Goal: Information Seeking & Learning: Compare options

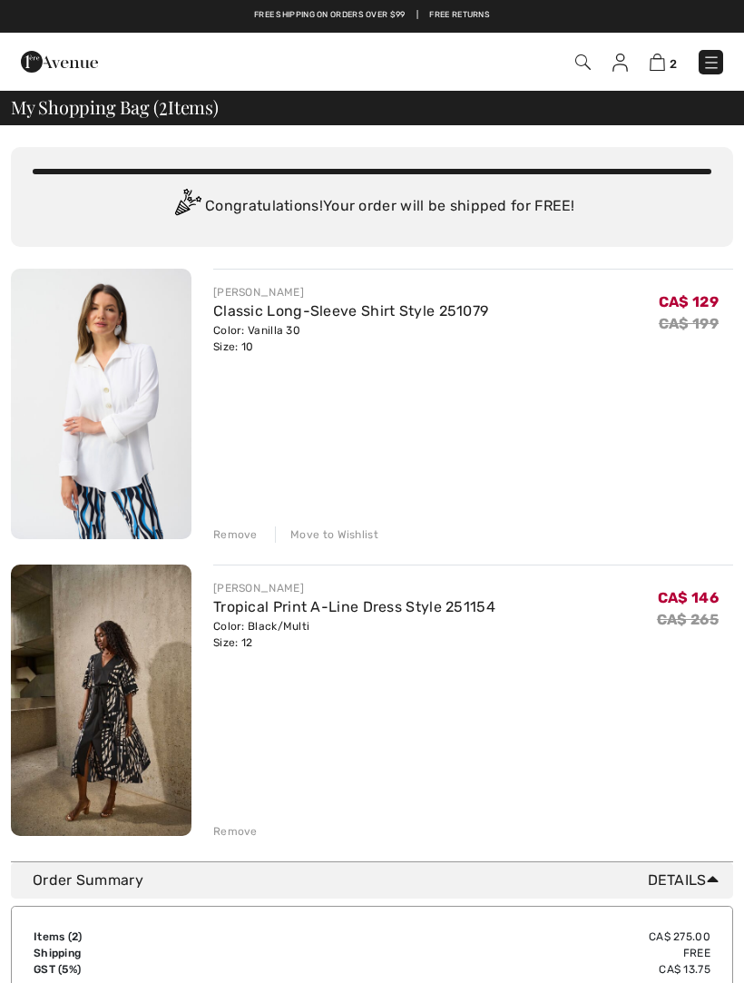
click at [248, 826] on div "Remove" at bounding box center [235, 831] width 44 height 16
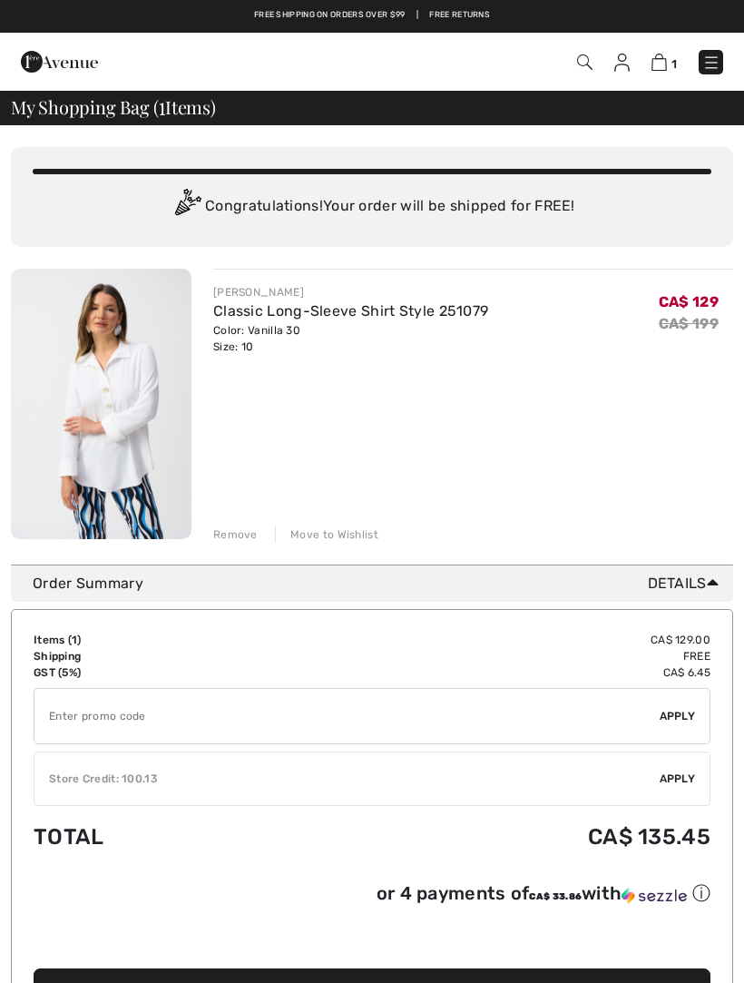
click at [119, 373] on img at bounding box center [101, 404] width 181 height 271
click at [359, 311] on link "Classic Long-Sleeve Shirt Style 251079" at bounding box center [350, 310] width 275 height 17
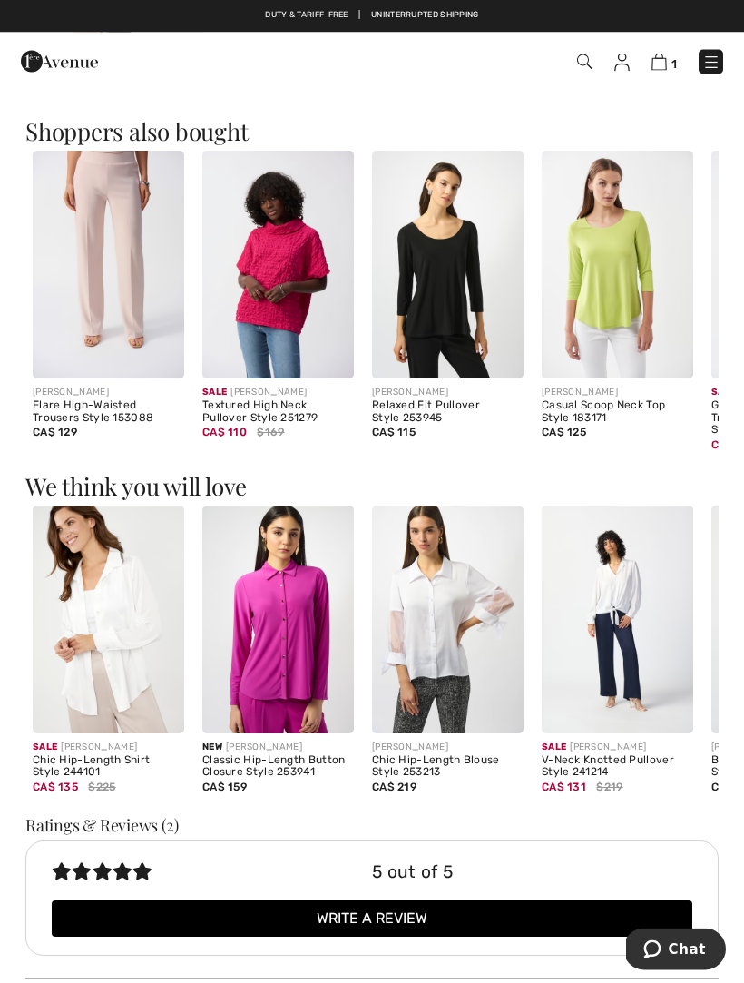
scroll to position [1032, 0]
click at [109, 622] on img at bounding box center [109, 620] width 152 height 228
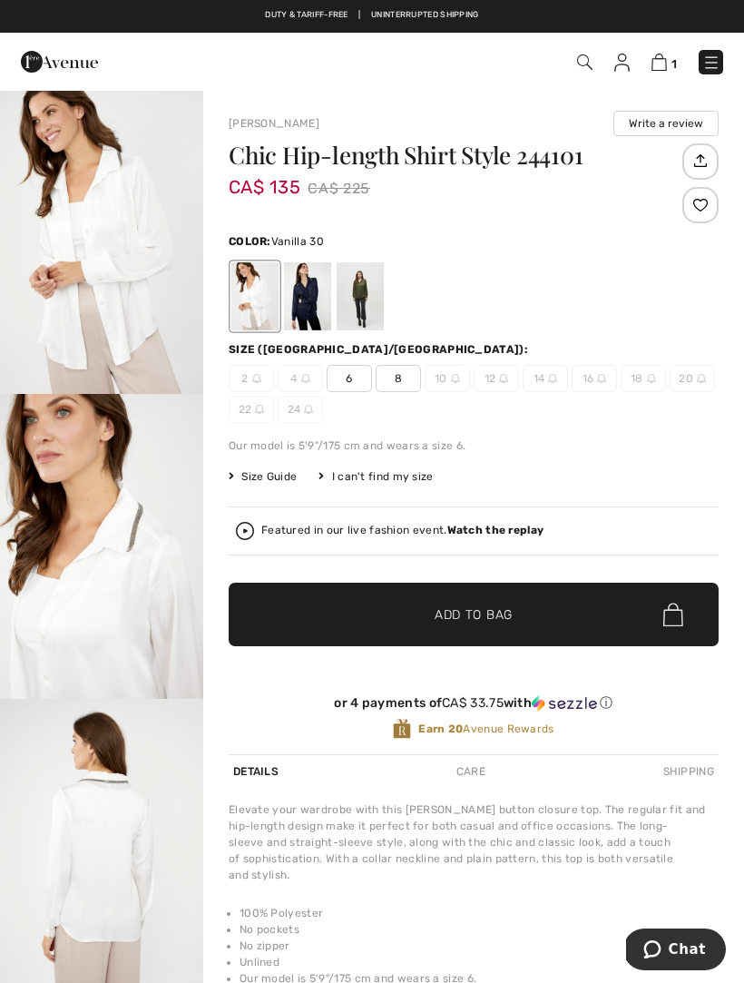
click at [310, 314] on div at bounding box center [307, 296] width 47 height 68
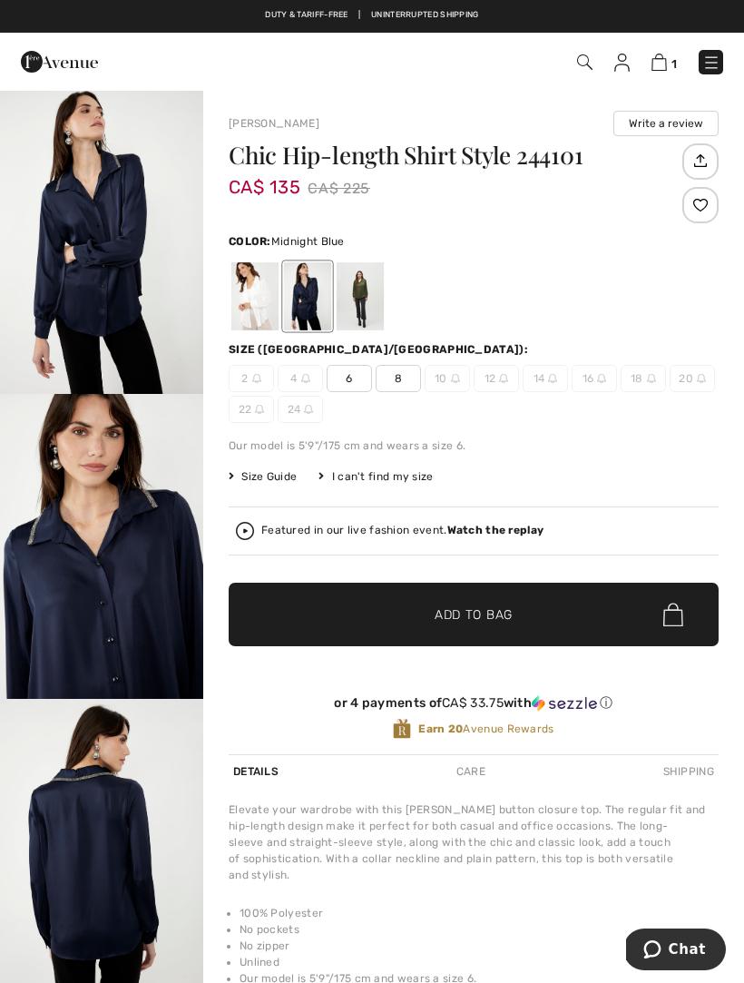
click at [371, 310] on div at bounding box center [360, 296] width 47 height 68
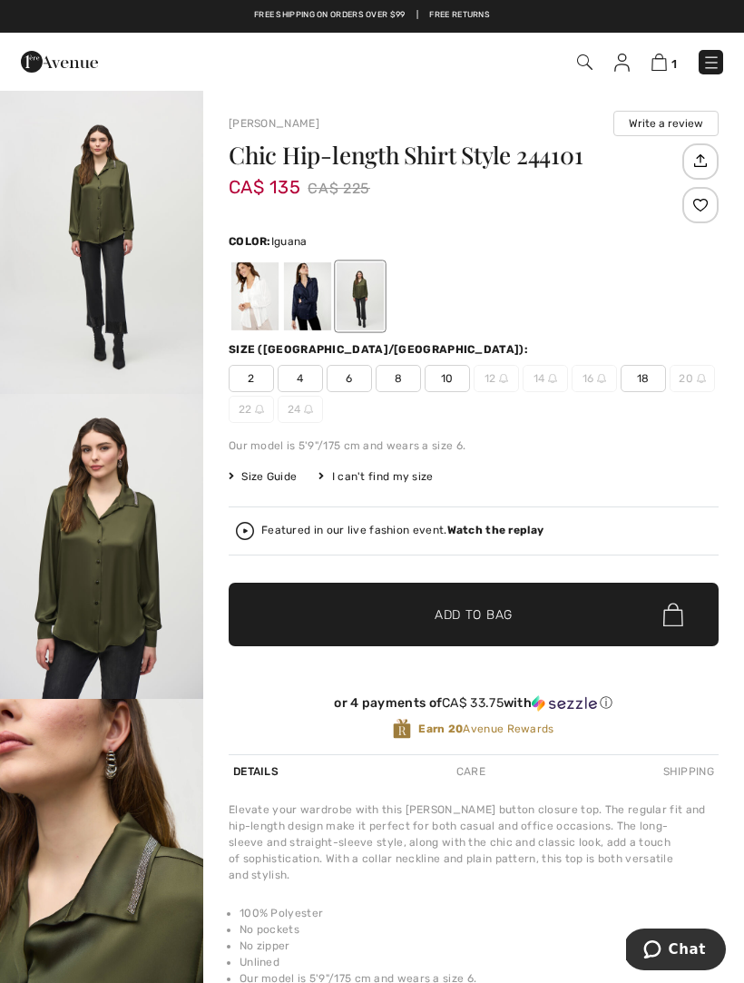
click at [719, 64] on img at bounding box center [712, 63] width 18 height 18
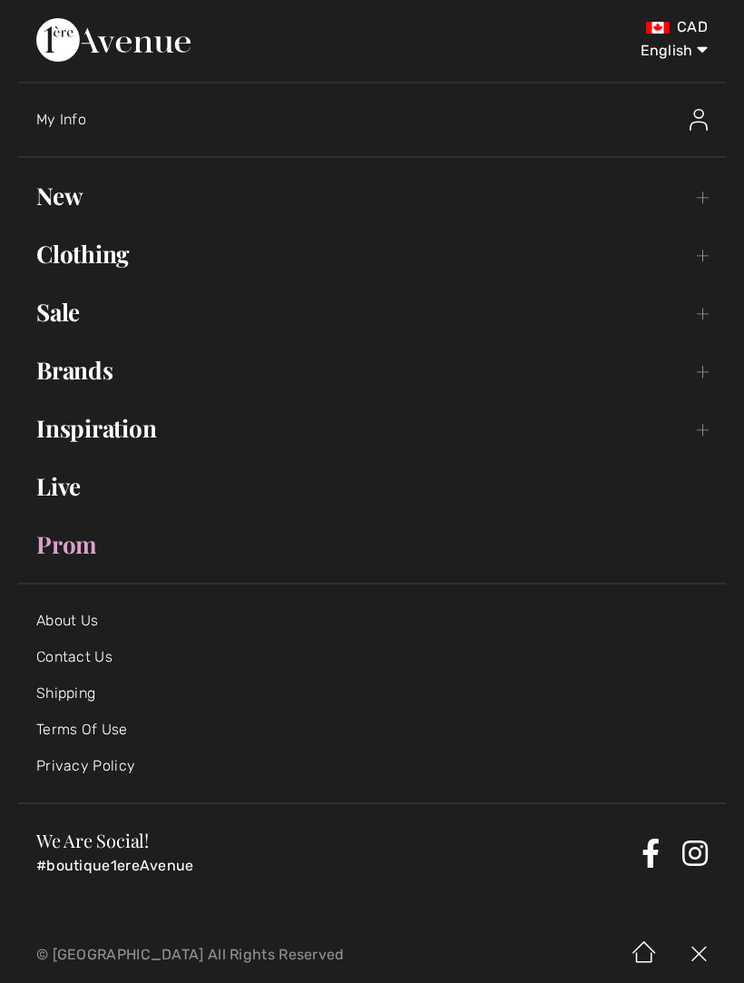
click at [77, 314] on link "Sale Toggle submenu" at bounding box center [372, 312] width 708 height 40
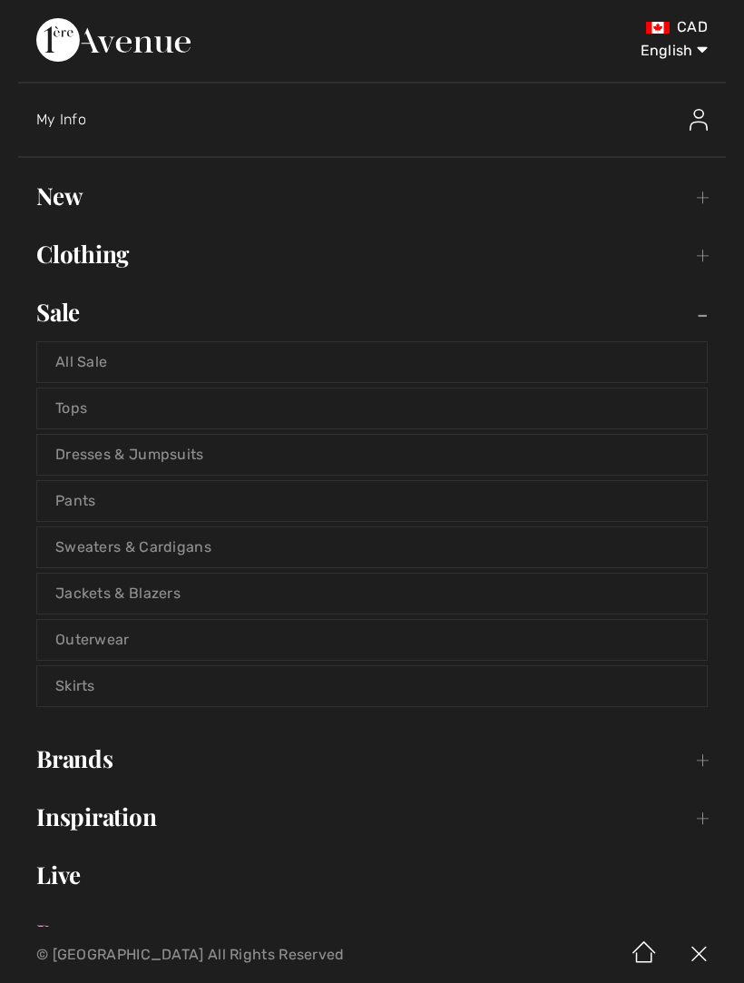
click at [89, 410] on link "Tops" at bounding box center [372, 409] width 670 height 40
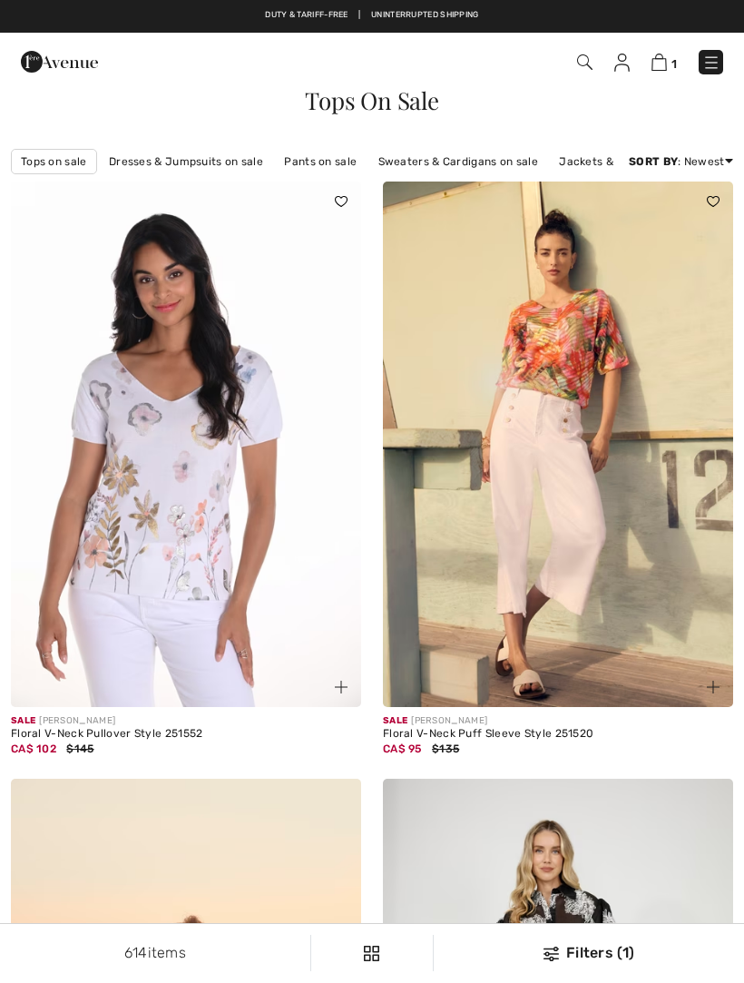
checkbox input "true"
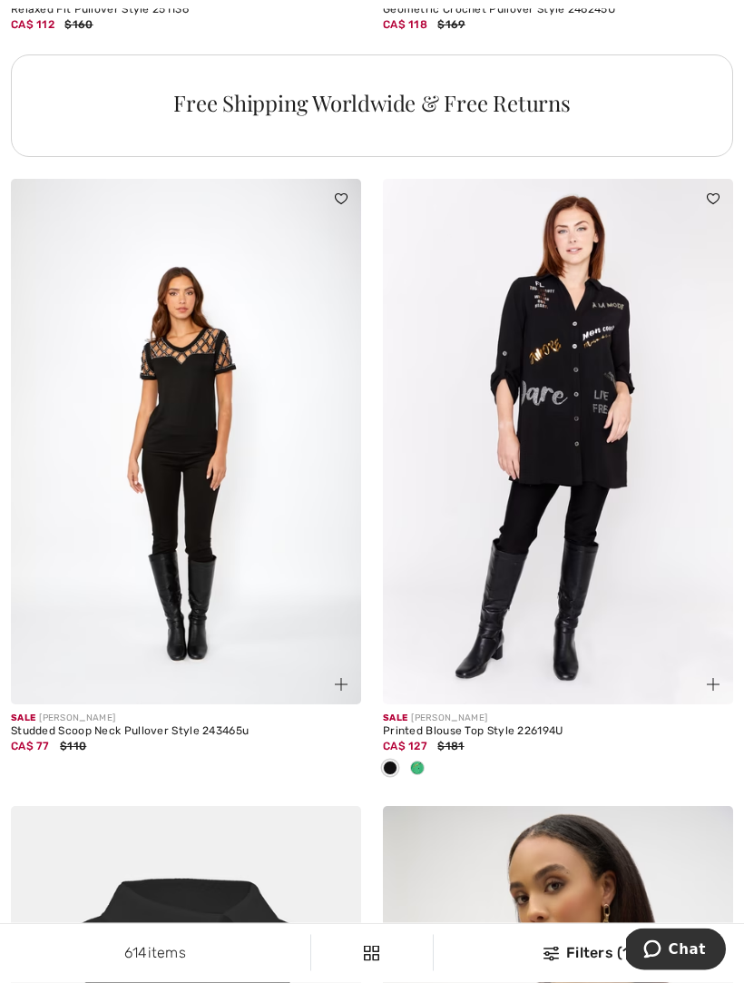
scroll to position [3711, 0]
click at [424, 764] on span at bounding box center [417, 768] width 15 height 15
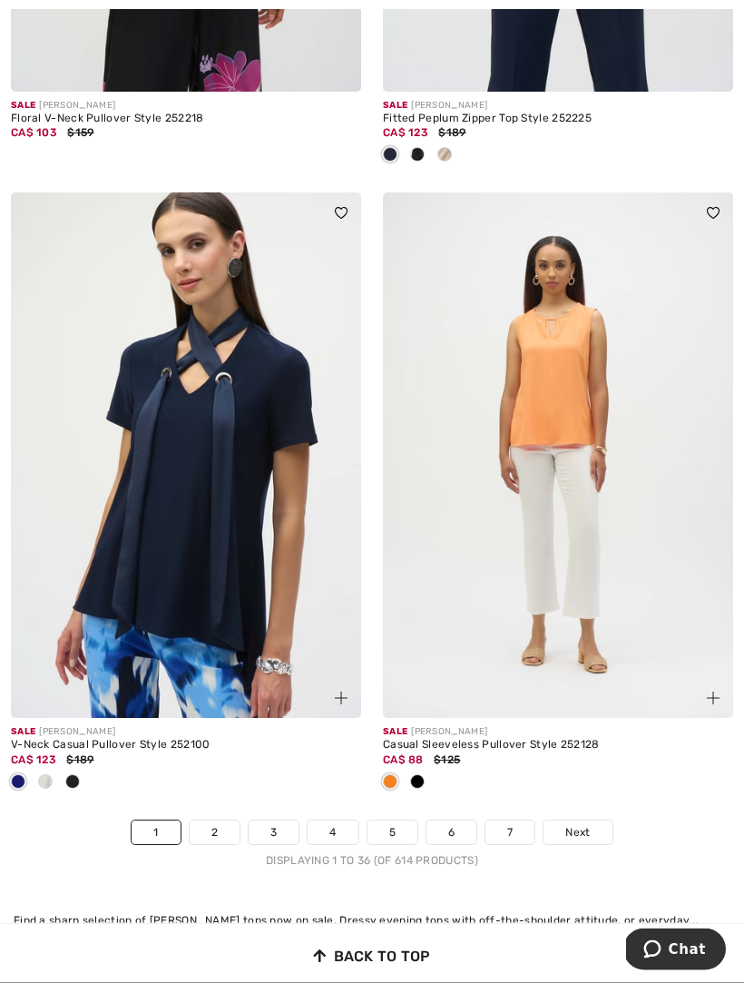
scroll to position [10838, 0]
click at [49, 774] on span at bounding box center [45, 781] width 15 height 15
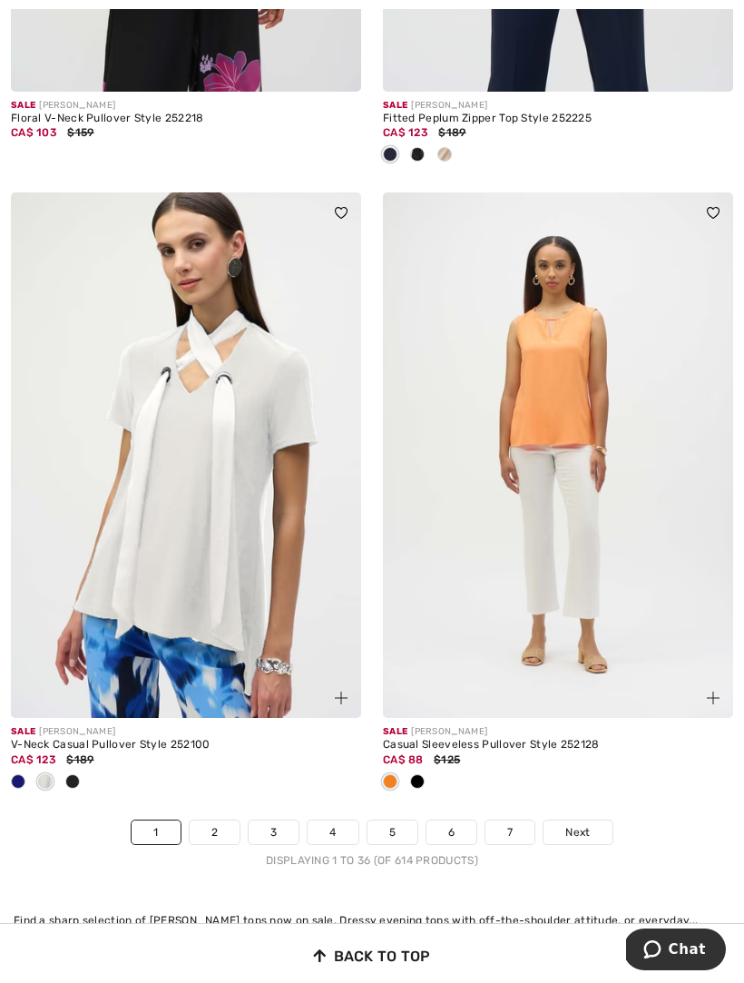
click at [210, 547] on img at bounding box center [186, 455] width 350 height 526
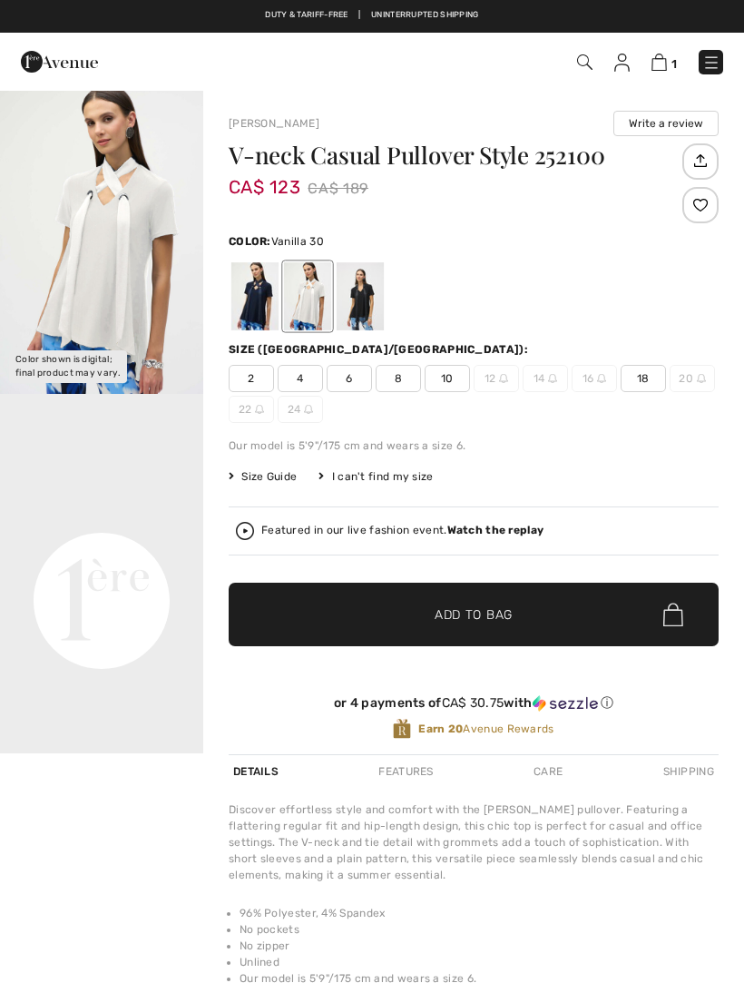
checkbox input "true"
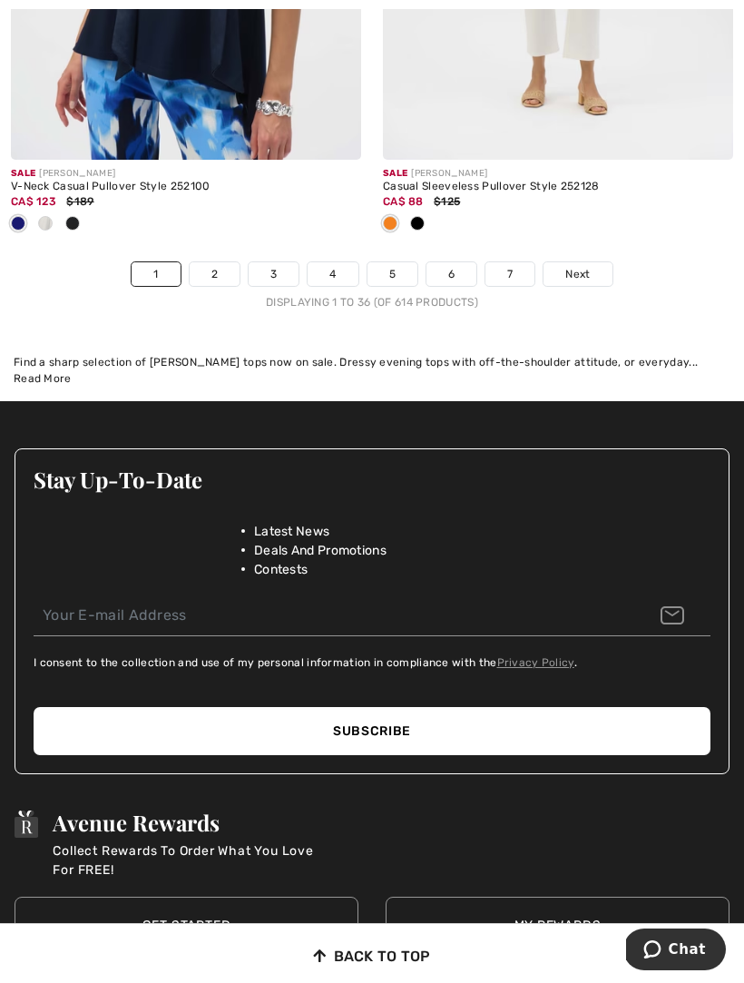
scroll to position [11387, 0]
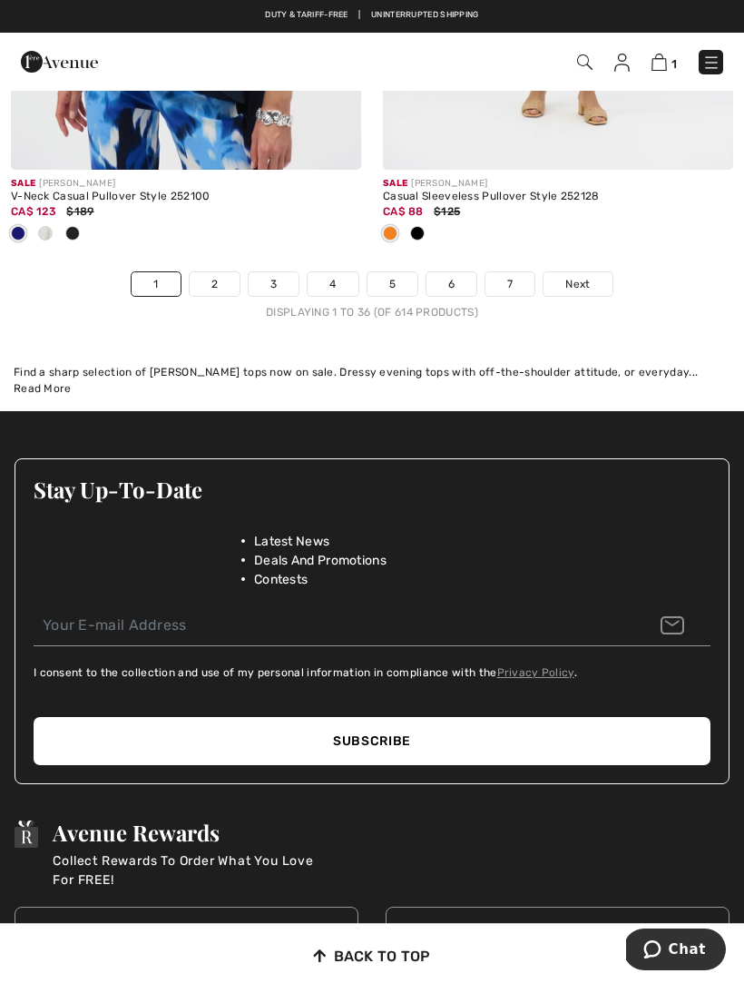
click at [579, 276] on span "Next" at bounding box center [578, 284] width 25 height 16
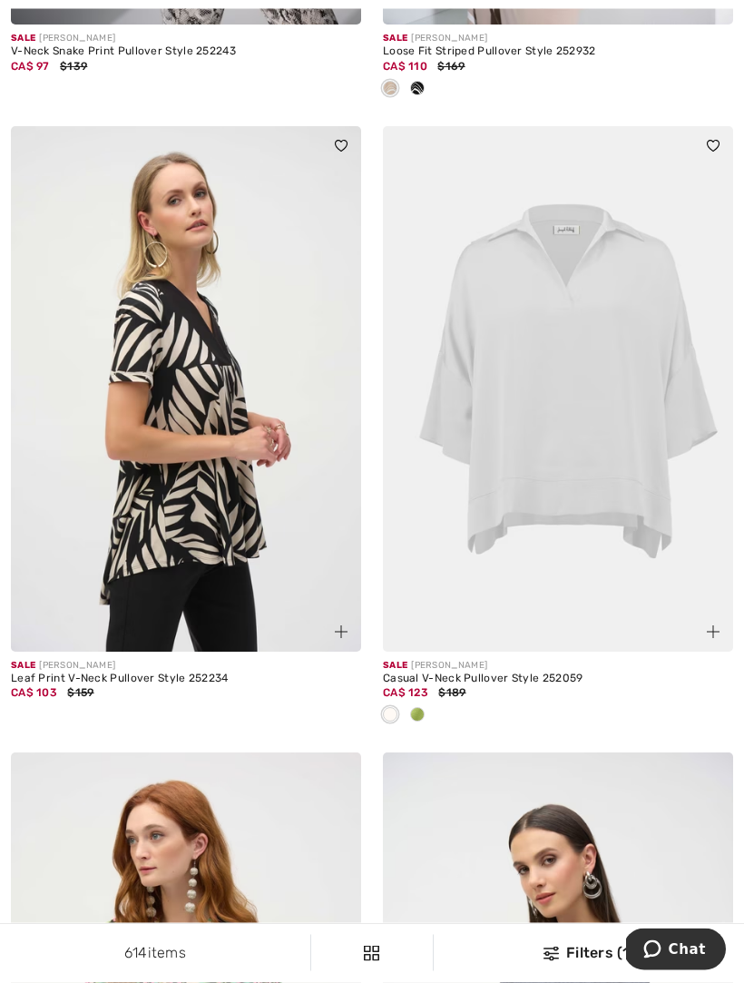
scroll to position [1308, 0]
click at [429, 710] on div at bounding box center [417, 716] width 27 height 30
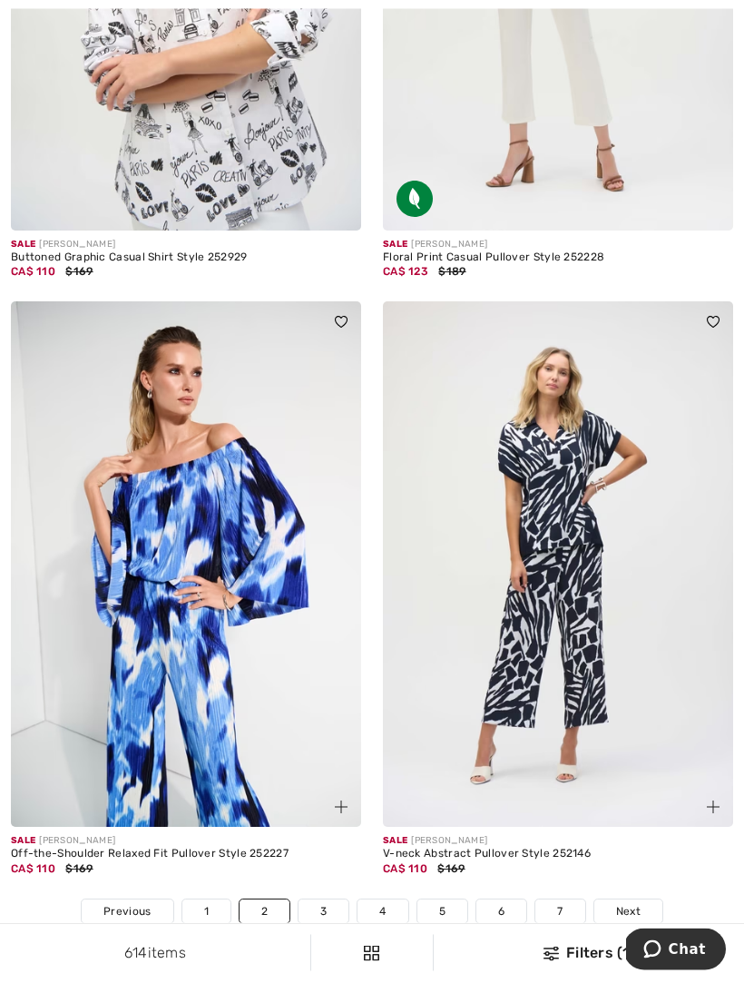
scroll to position [10740, 0]
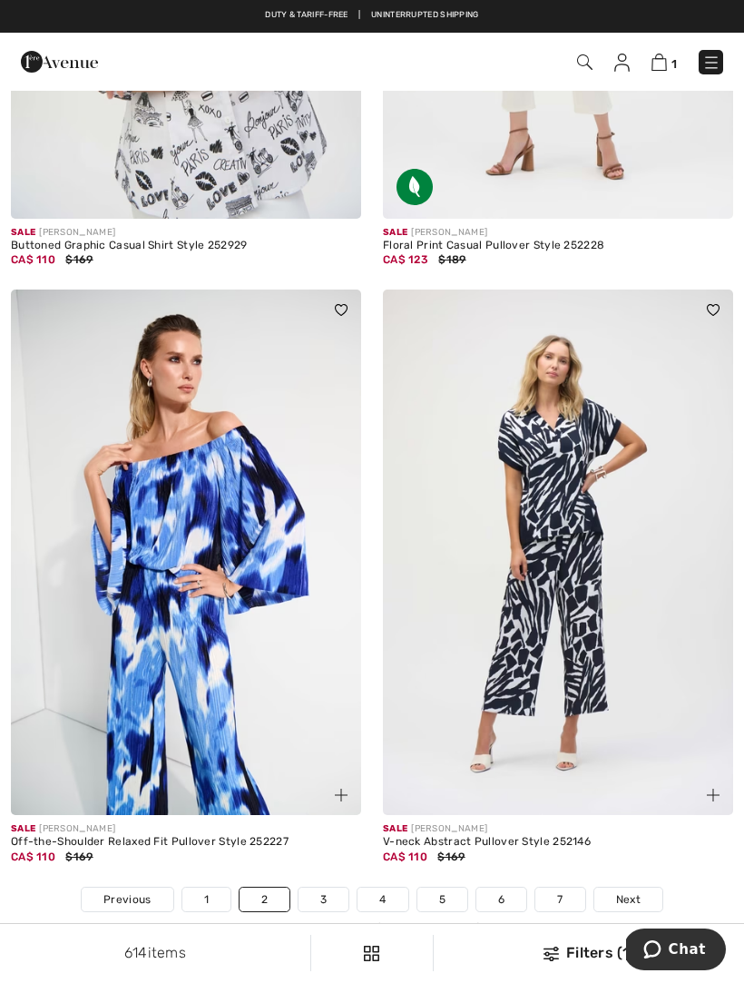
click at [634, 892] on span "Next" at bounding box center [628, 900] width 25 height 16
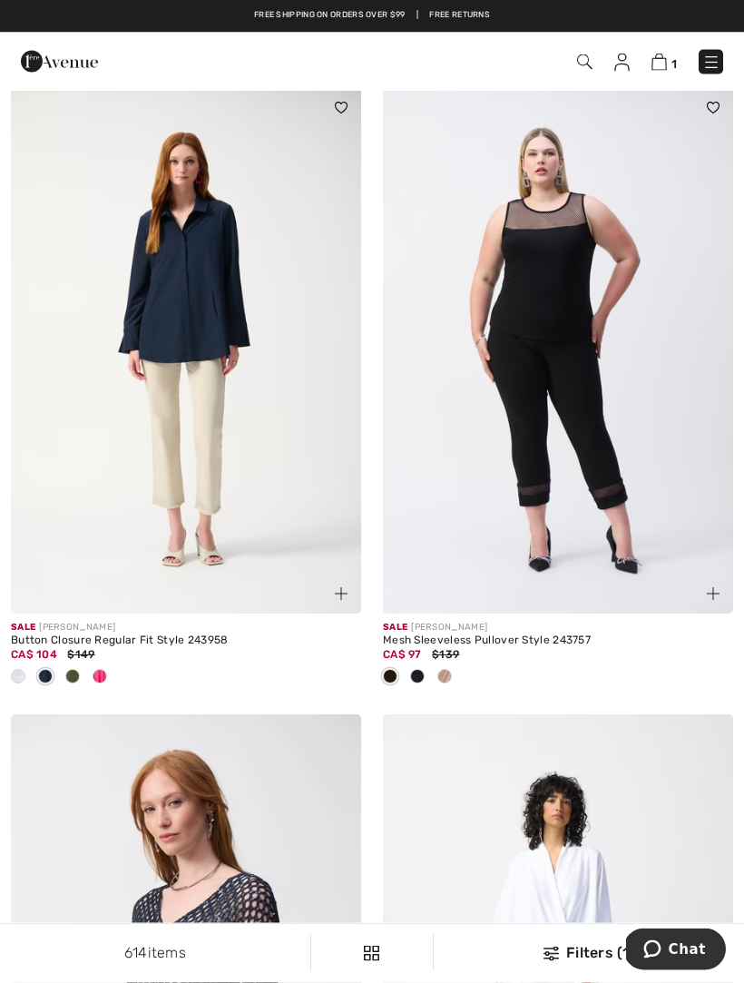
scroll to position [1286, 0]
click at [19, 678] on span at bounding box center [18, 676] width 15 height 15
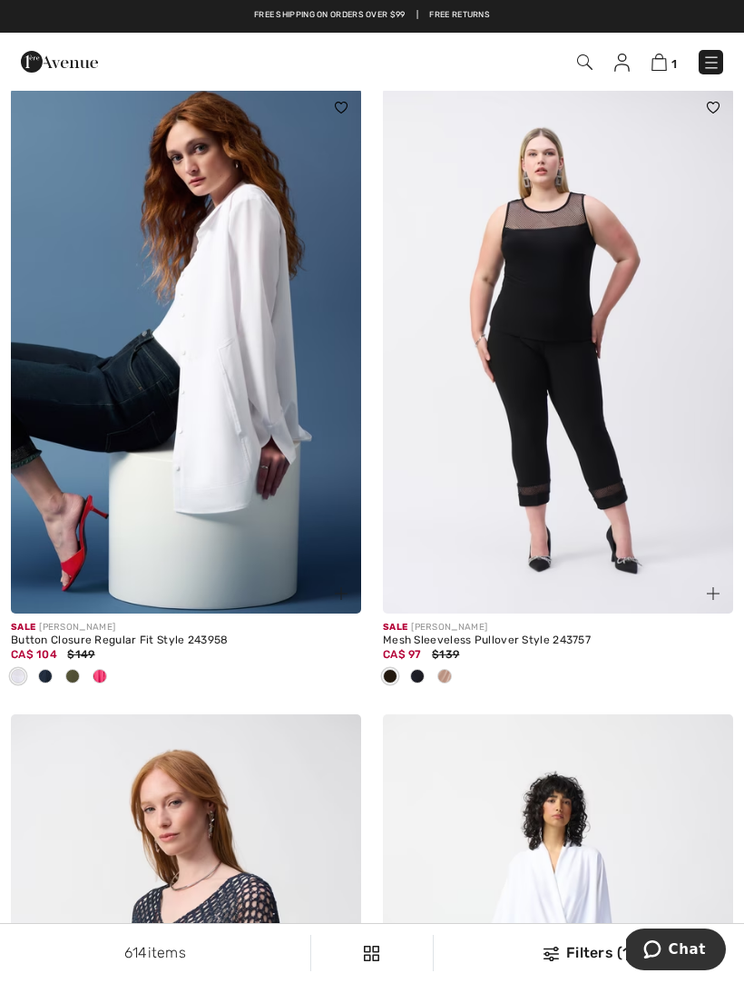
click at [222, 468] on img at bounding box center [186, 351] width 350 height 526
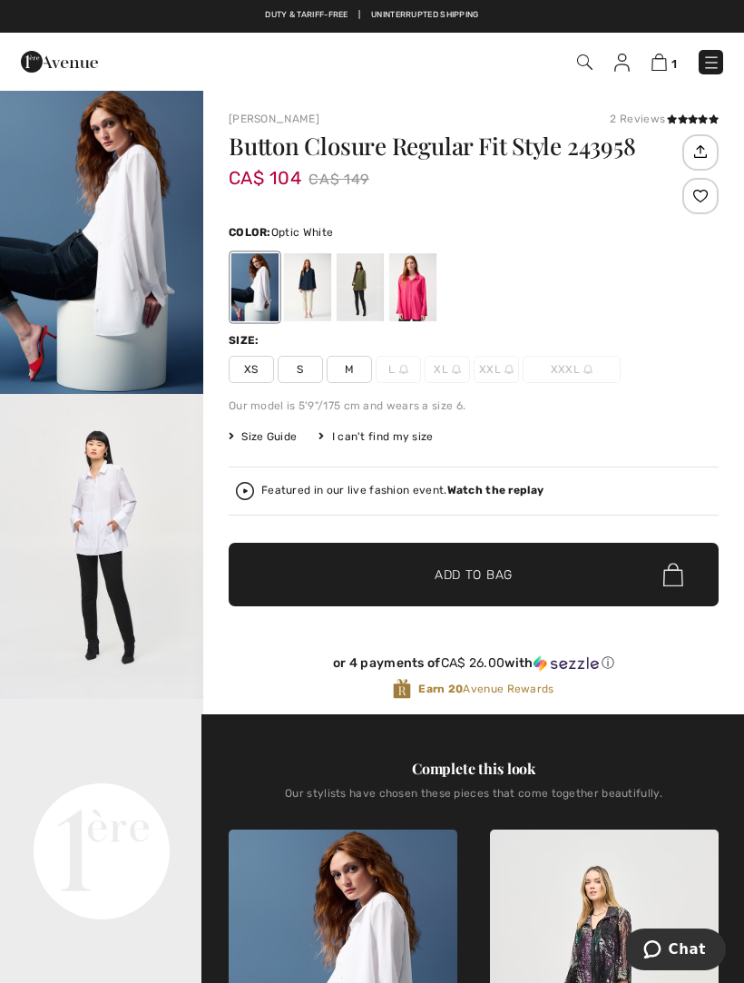
click at [673, 114] on icon at bounding box center [672, 118] width 10 height 9
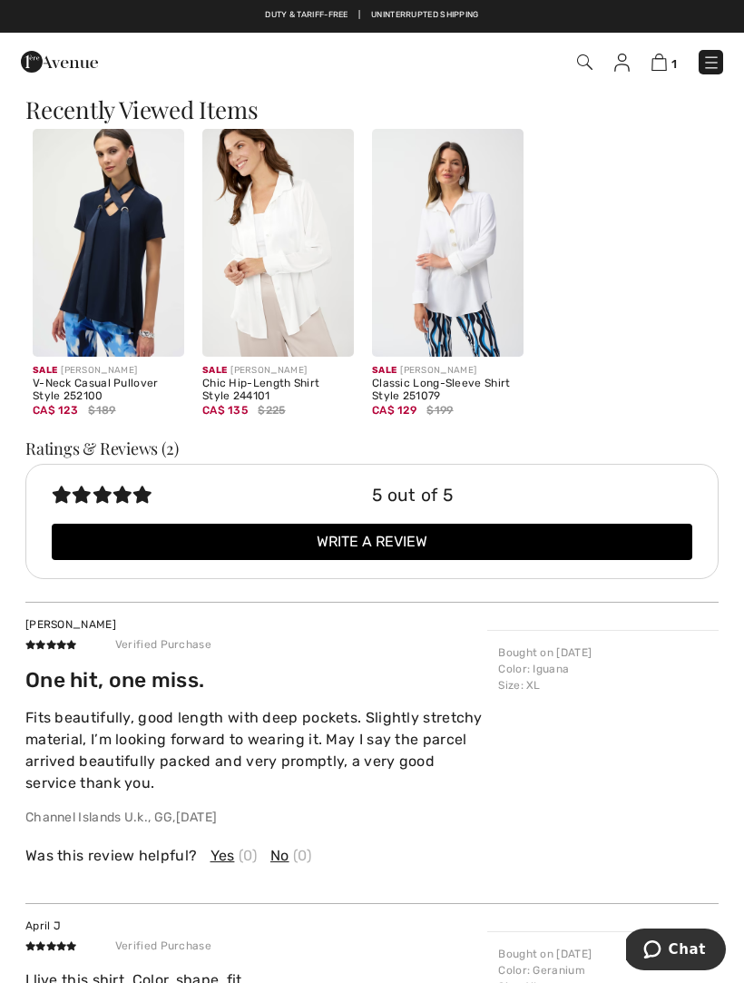
scroll to position [2190, 0]
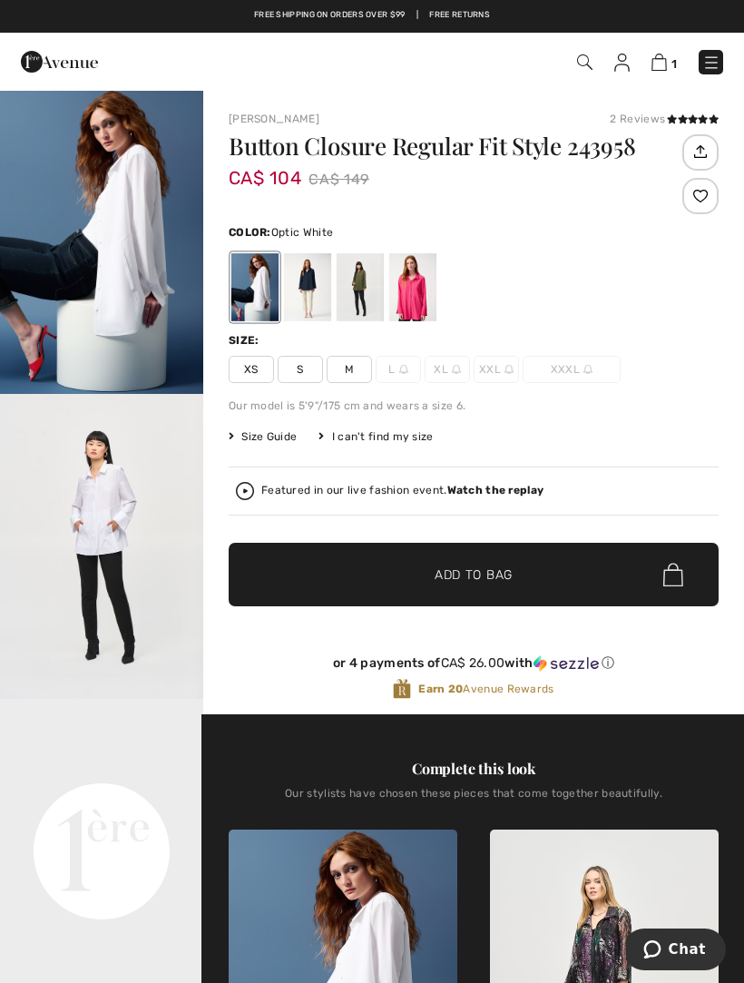
click at [109, 558] on img "2 / 9" at bounding box center [101, 546] width 203 height 305
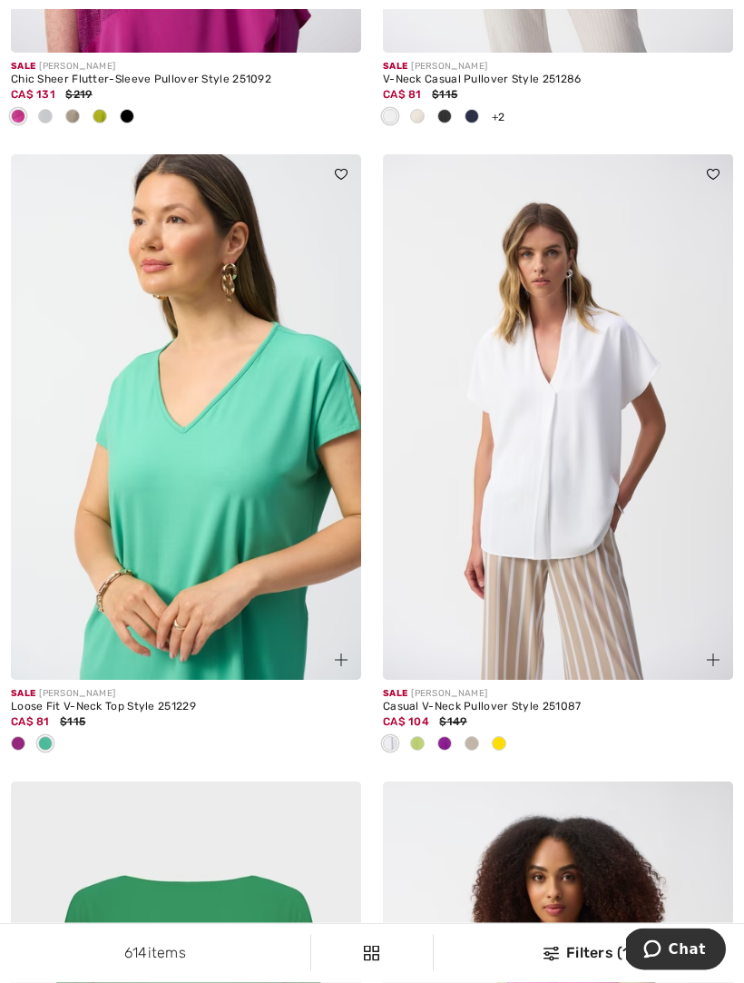
scroll to position [9711, 0]
click at [589, 497] on img at bounding box center [558, 417] width 350 height 526
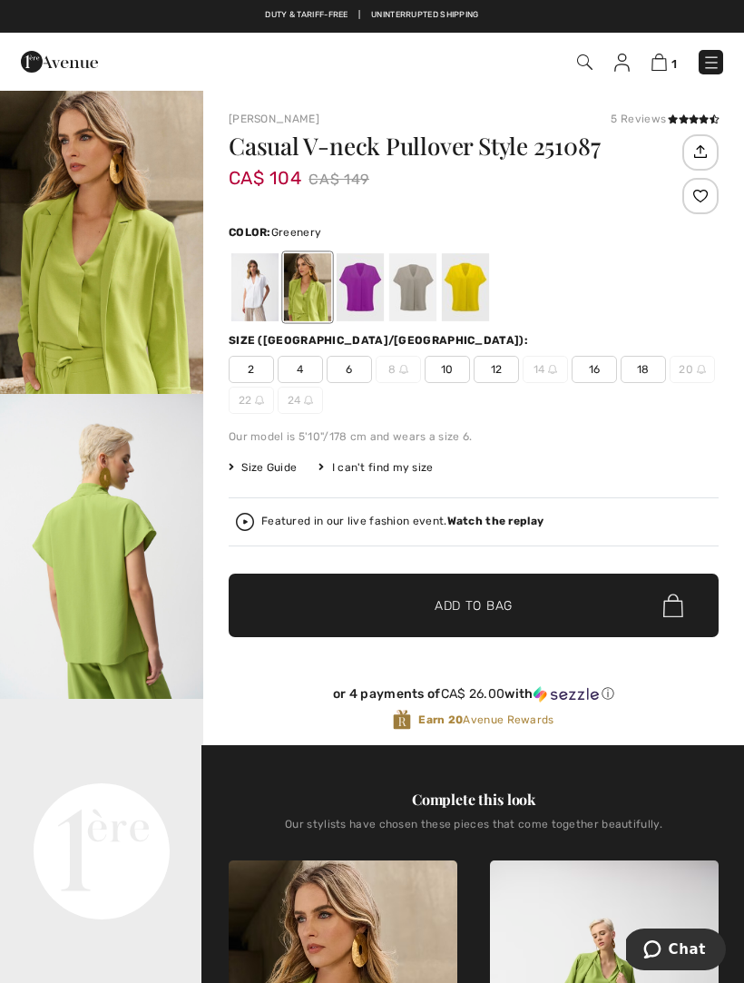
click at [252, 285] on div at bounding box center [255, 287] width 47 height 68
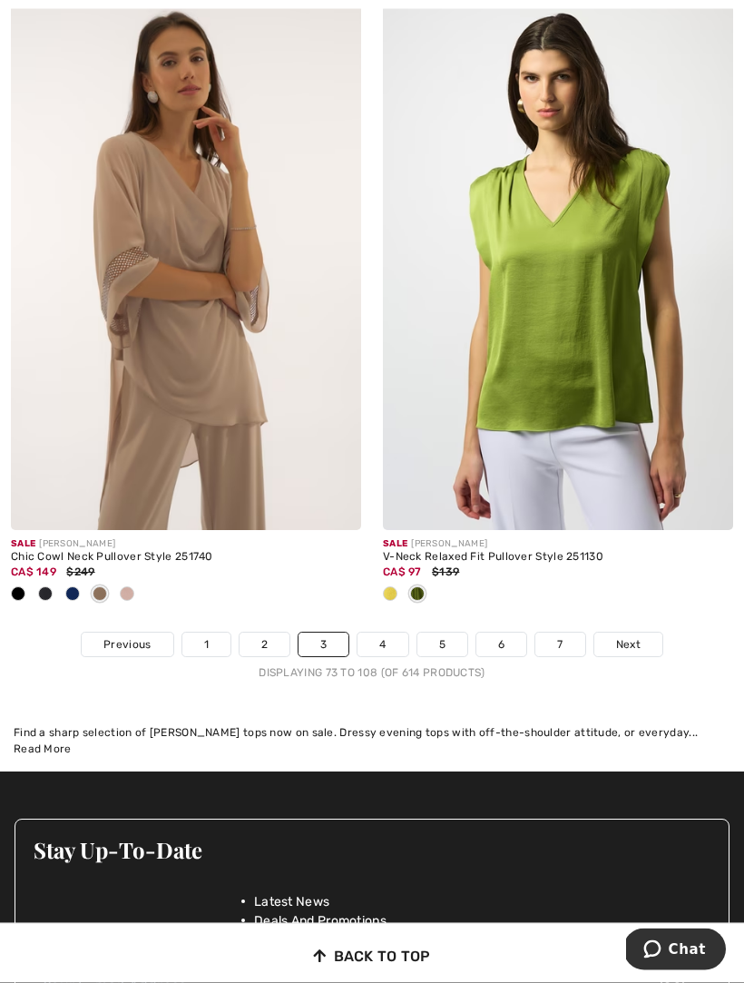
scroll to position [11114, 0]
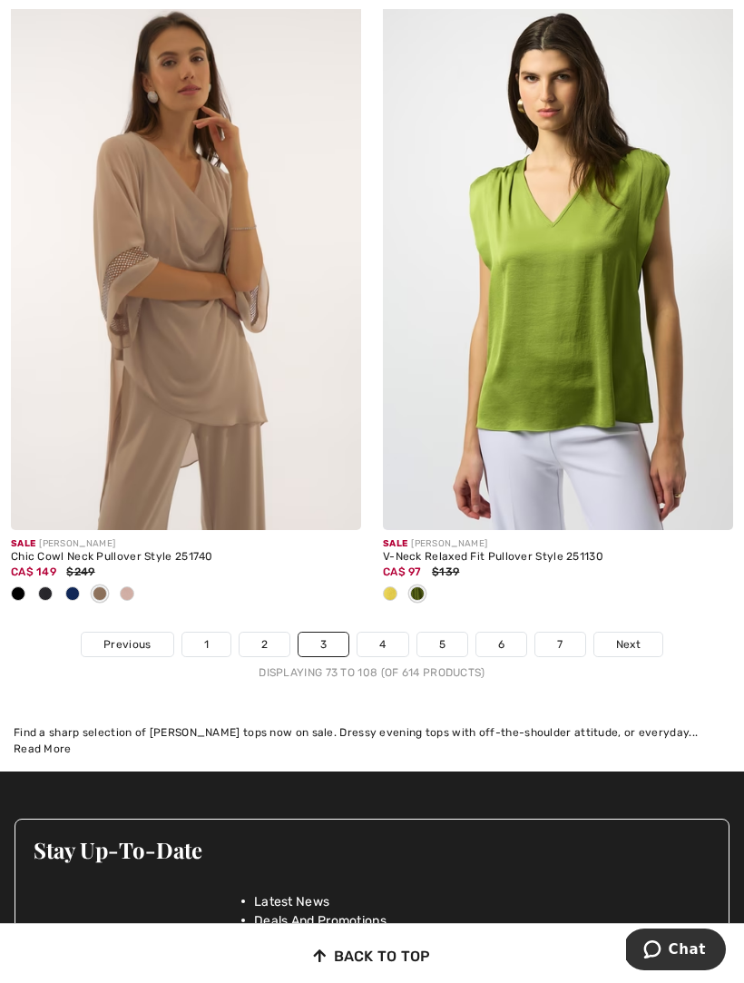
click at [632, 636] on span "Next" at bounding box center [628, 644] width 25 height 16
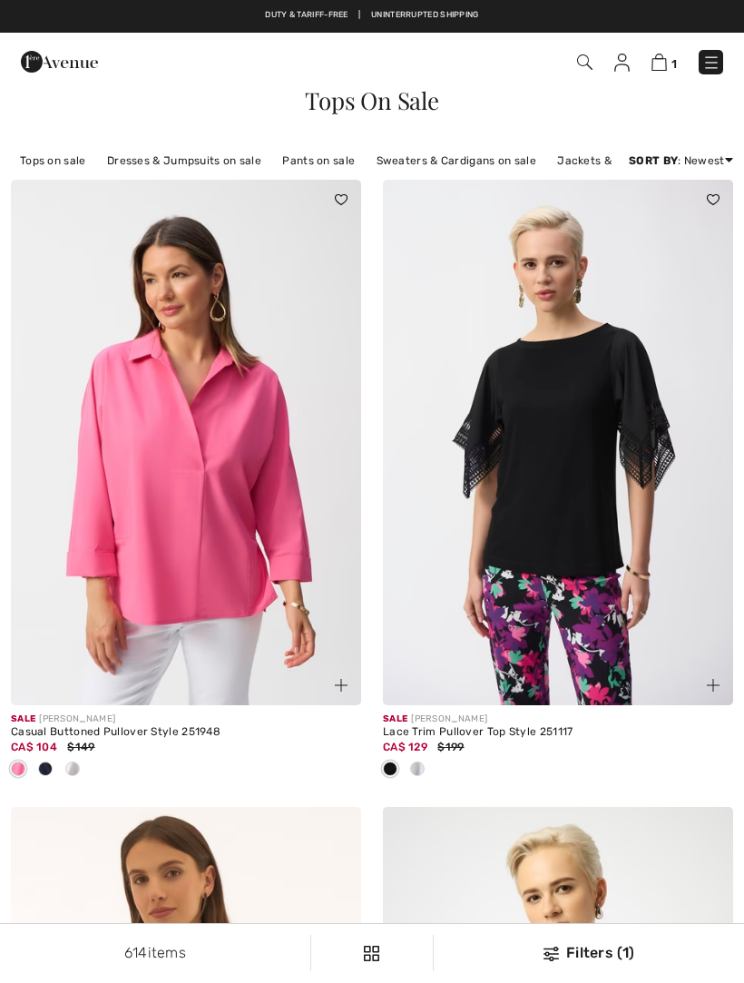
checkbox input "true"
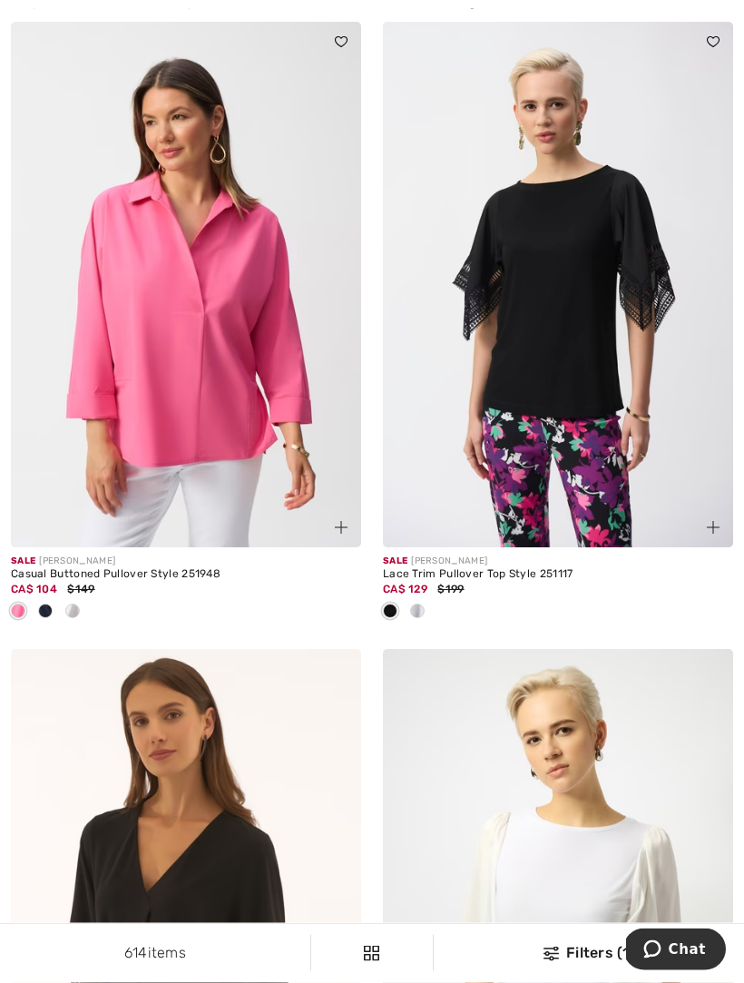
scroll to position [163, 0]
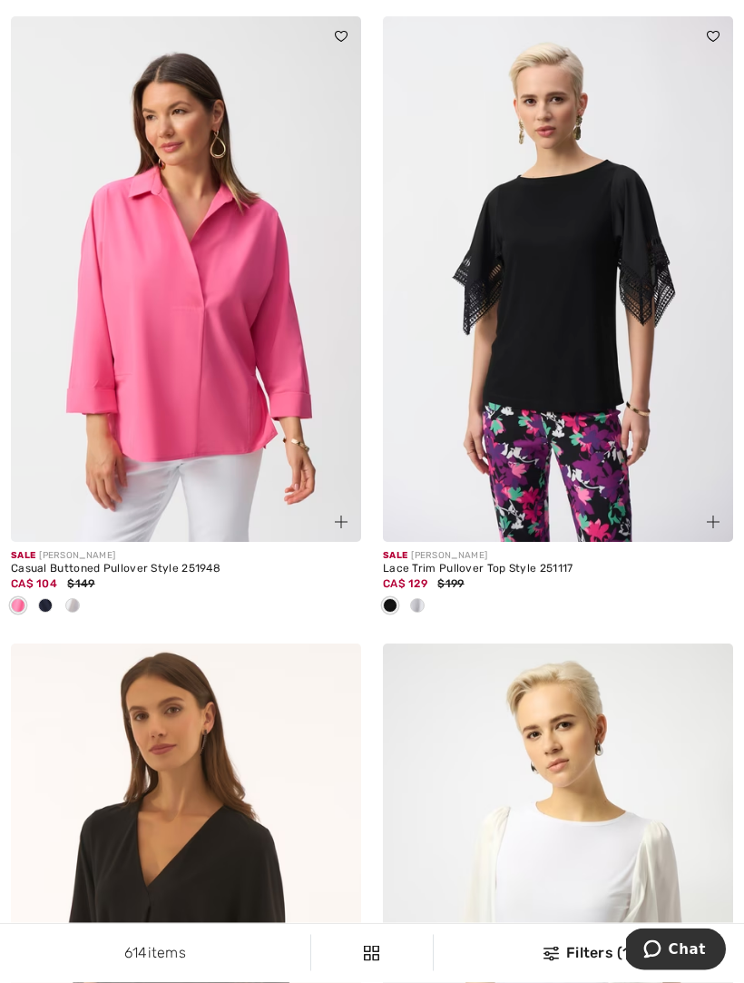
click at [77, 599] on span at bounding box center [72, 606] width 15 height 15
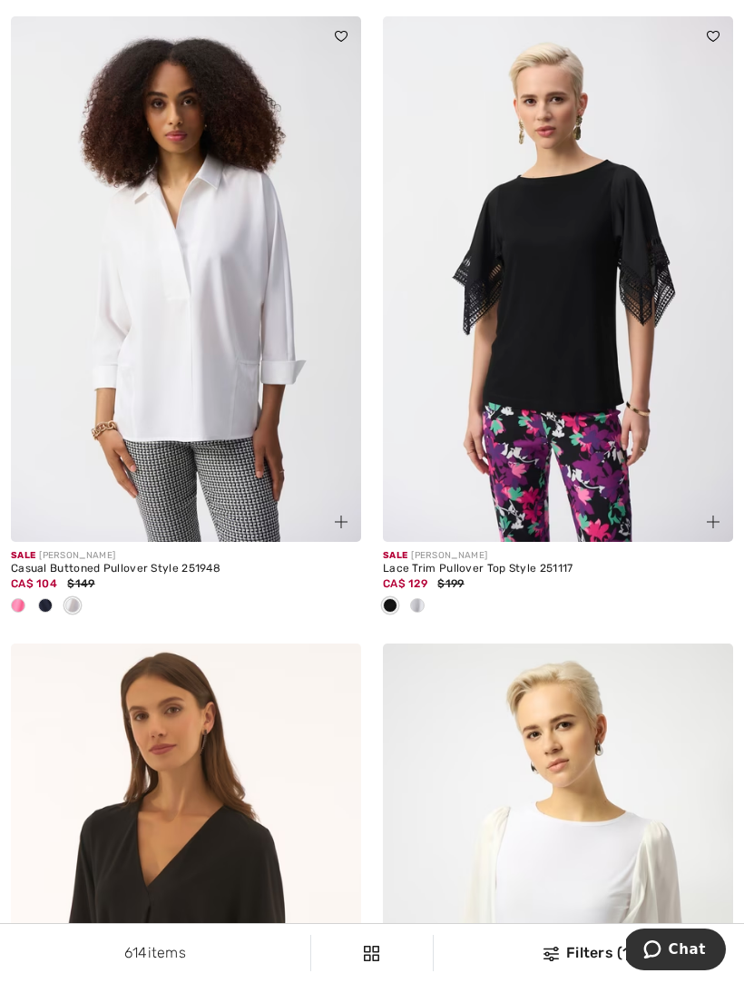
click at [207, 389] on img at bounding box center [186, 279] width 350 height 526
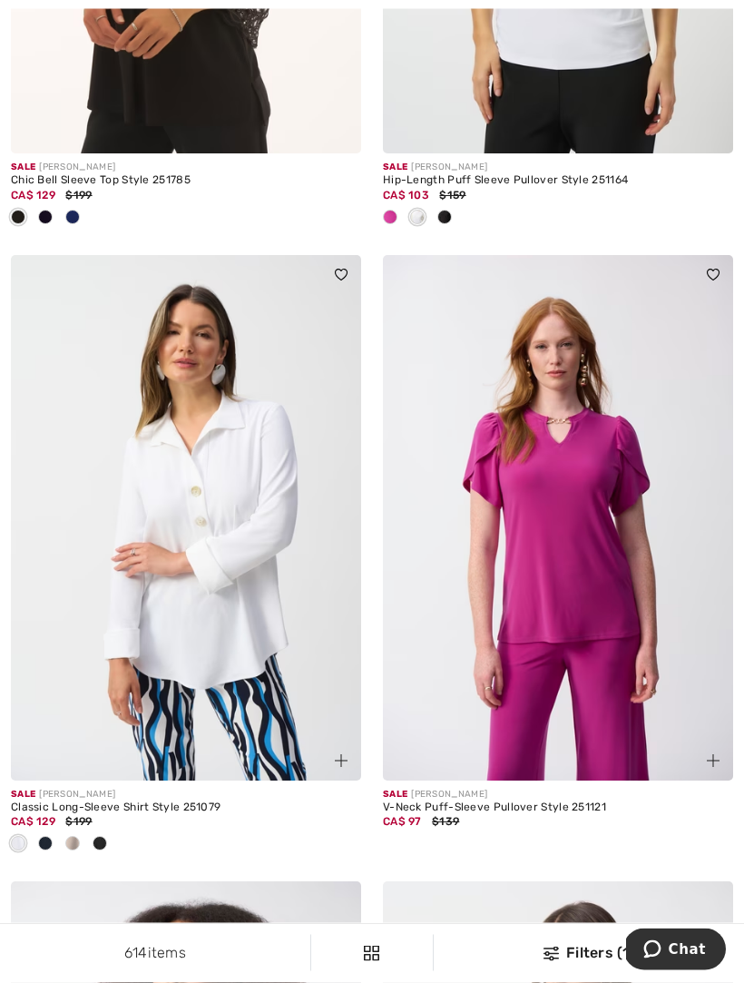
scroll to position [1179, 0]
click at [211, 604] on img at bounding box center [186, 518] width 350 height 526
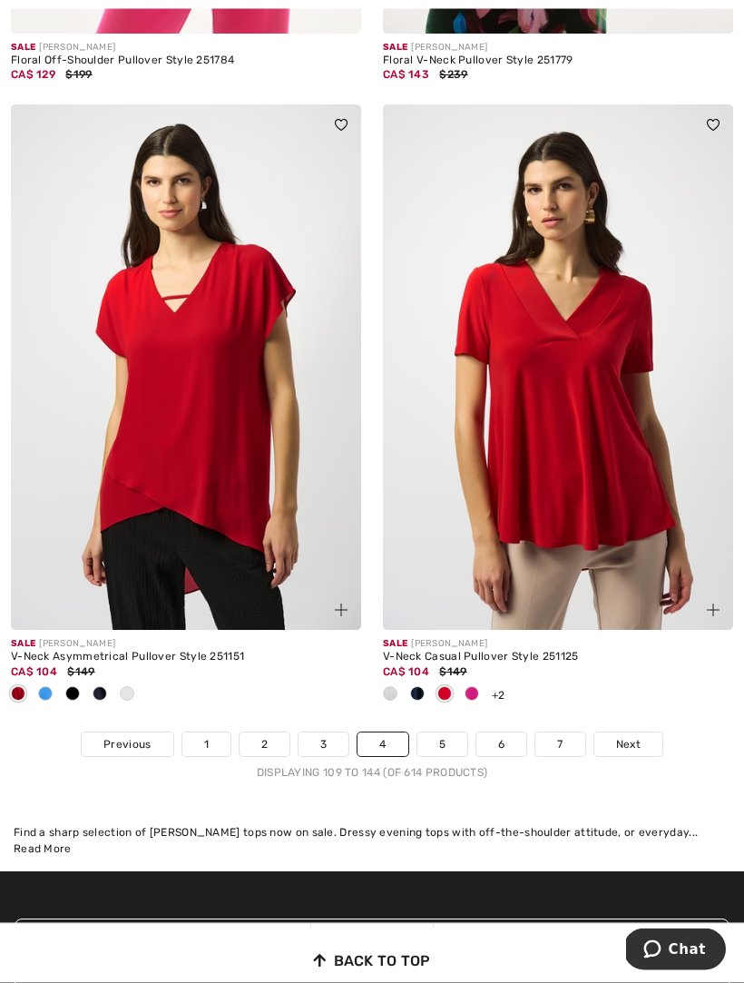
scroll to position [11000, 0]
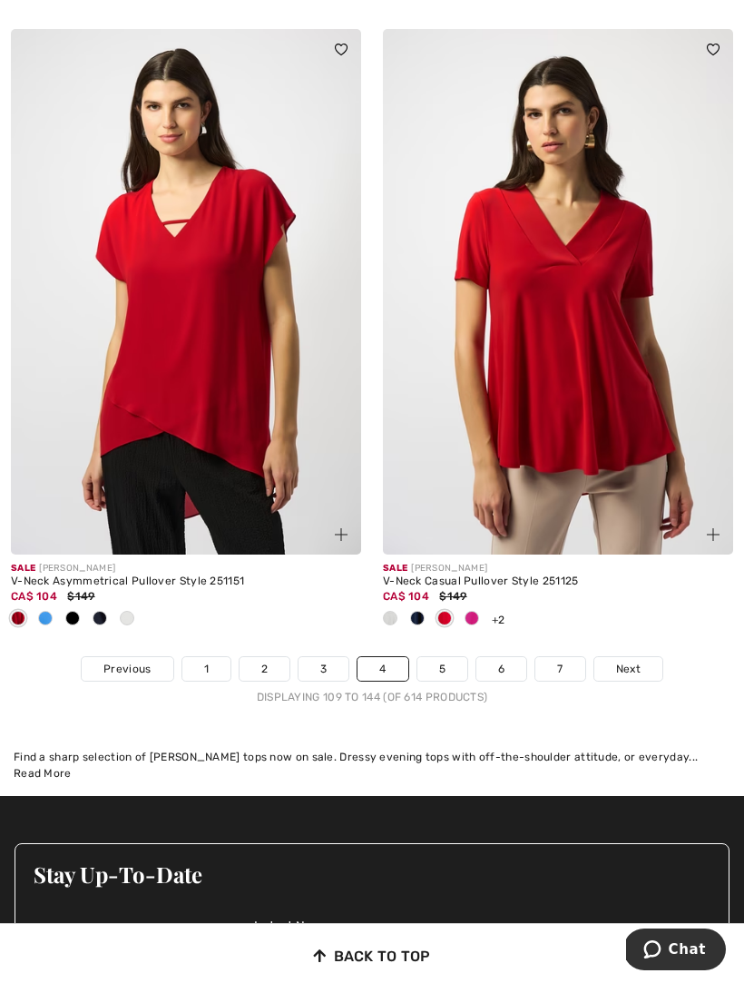
click at [642, 657] on link "Next" at bounding box center [629, 669] width 68 height 24
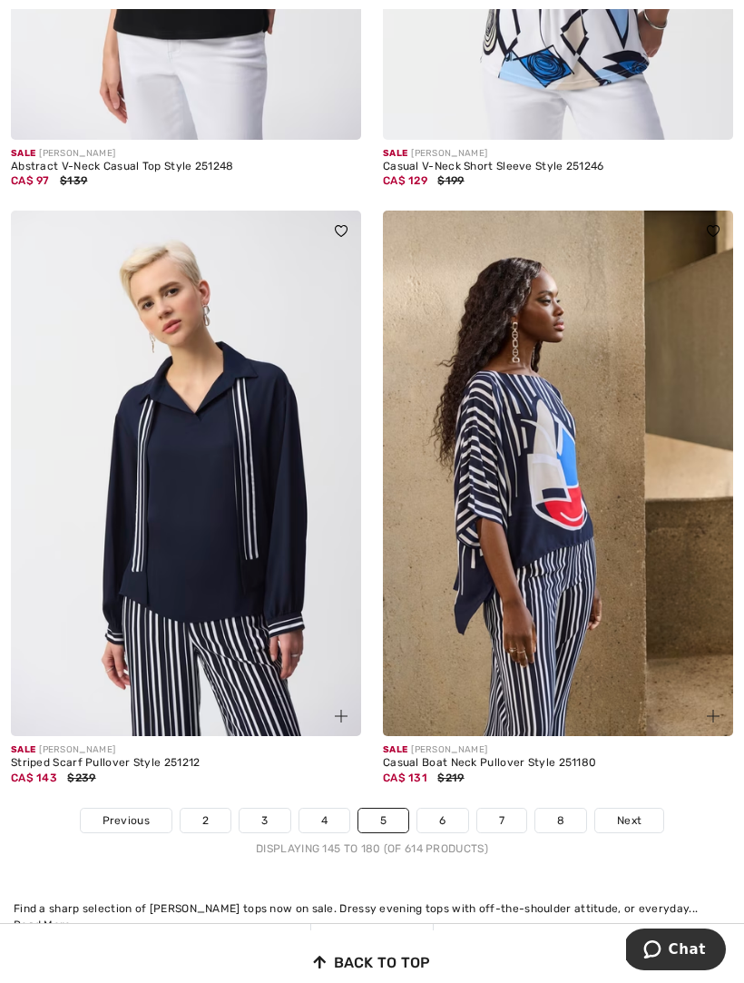
scroll to position [10789, 0]
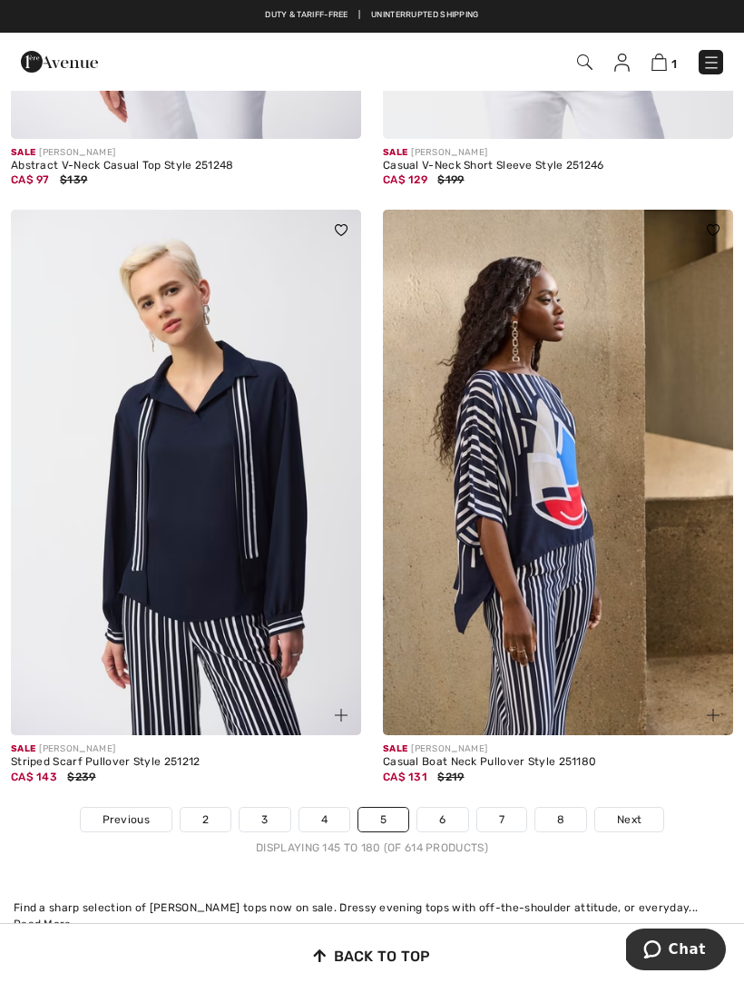
click at [637, 812] on span "Next" at bounding box center [629, 820] width 25 height 16
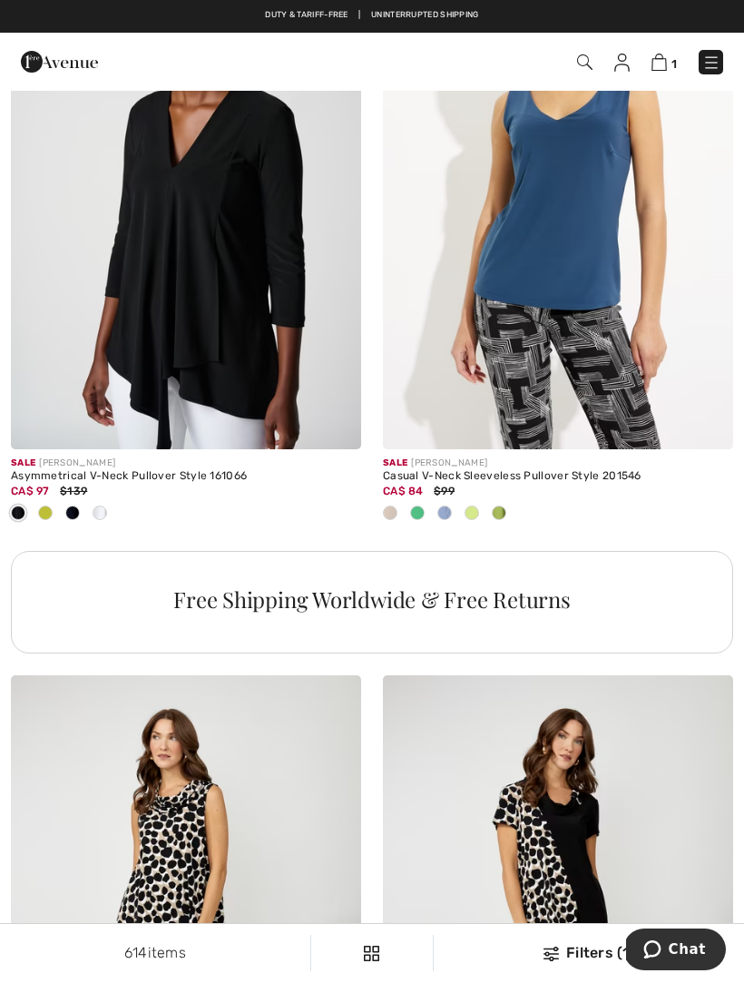
scroll to position [3301, 0]
click at [42, 508] on span at bounding box center [45, 514] width 15 height 15
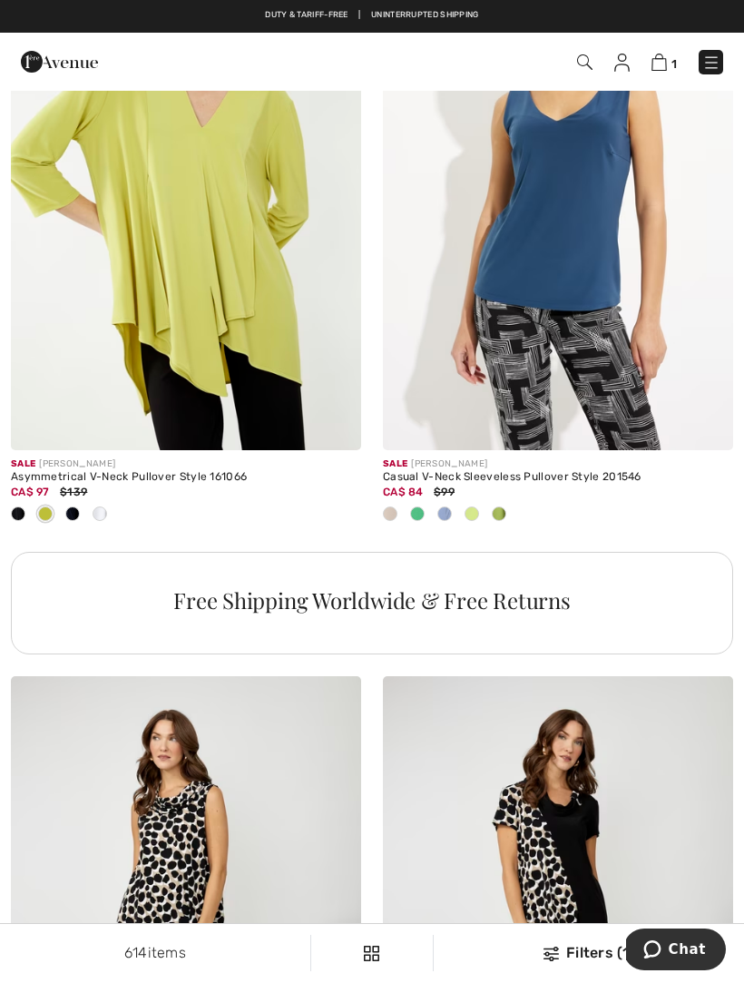
click at [55, 507] on div at bounding box center [45, 515] width 27 height 30
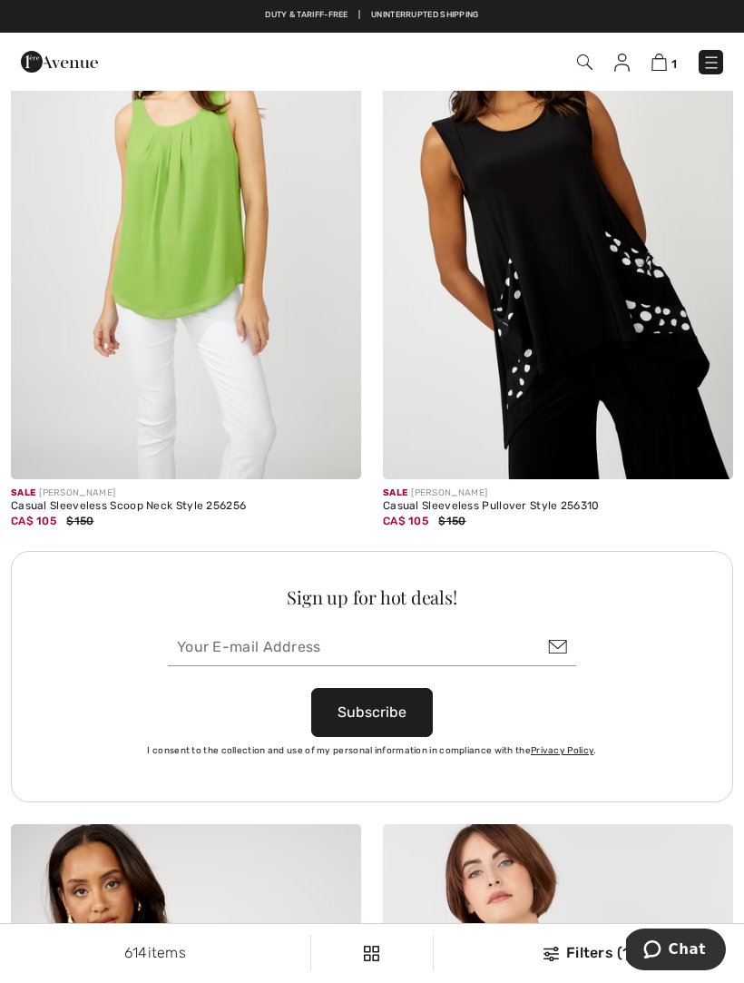
click at [665, 593] on div "Sign up for hot deals! Subscribe I consent to the collection and use of my pers…" at bounding box center [372, 676] width 723 height 251
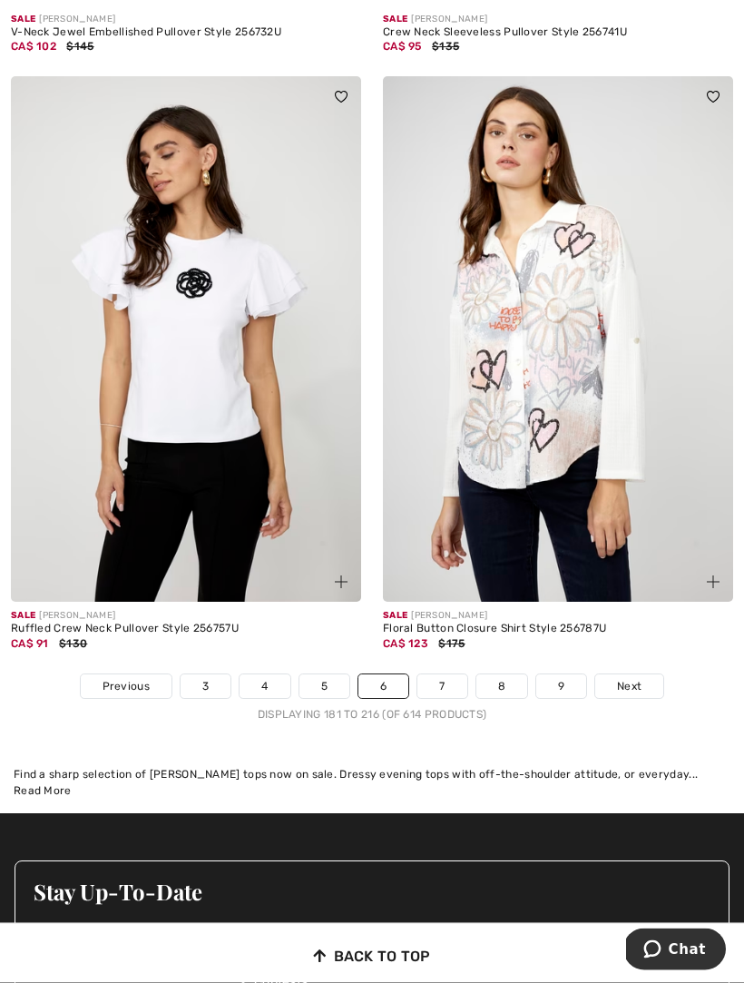
scroll to position [10770, 0]
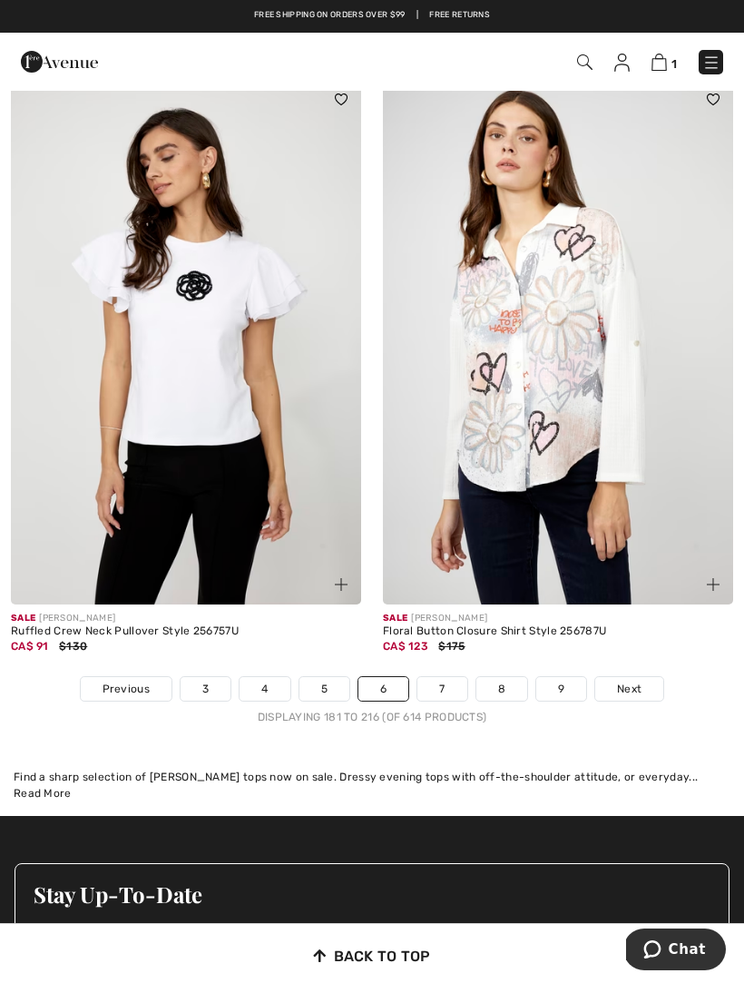
click at [636, 681] on span "Next" at bounding box center [629, 689] width 25 height 16
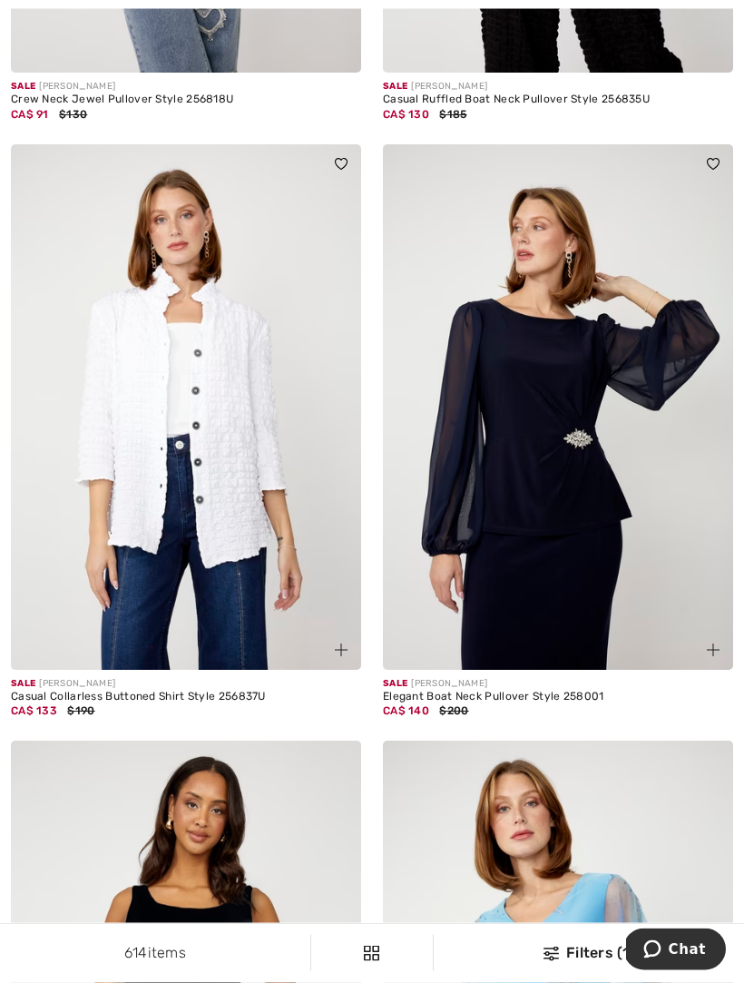
scroll to position [1230, 0]
click at [237, 551] on img at bounding box center [186, 407] width 350 height 526
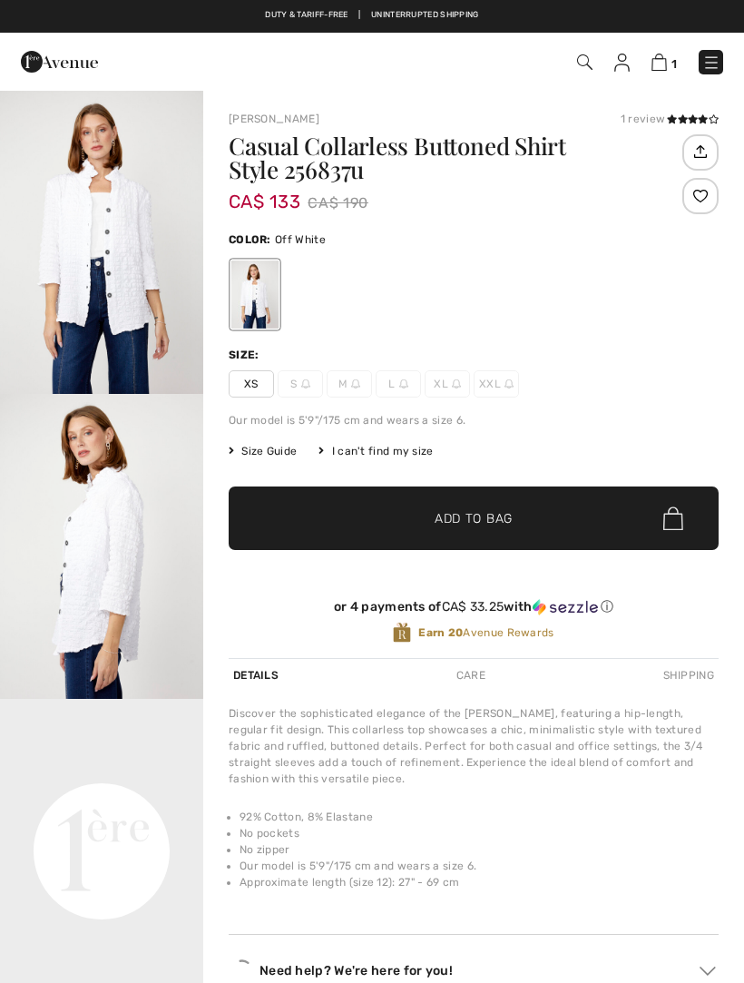
checkbox input "true"
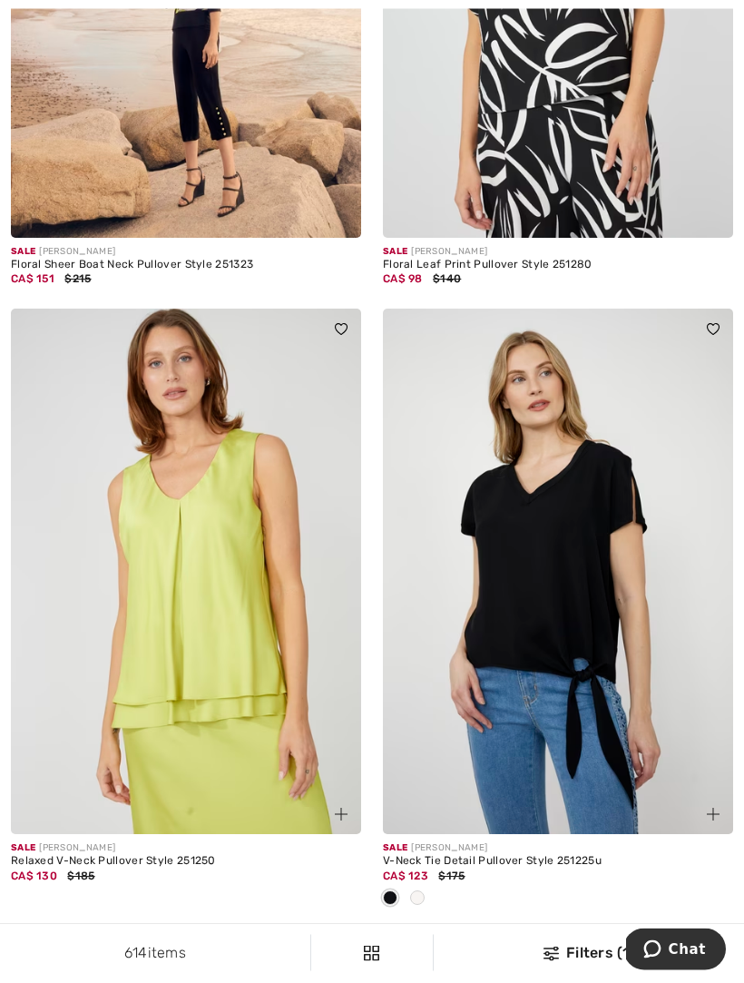
scroll to position [10607, 0]
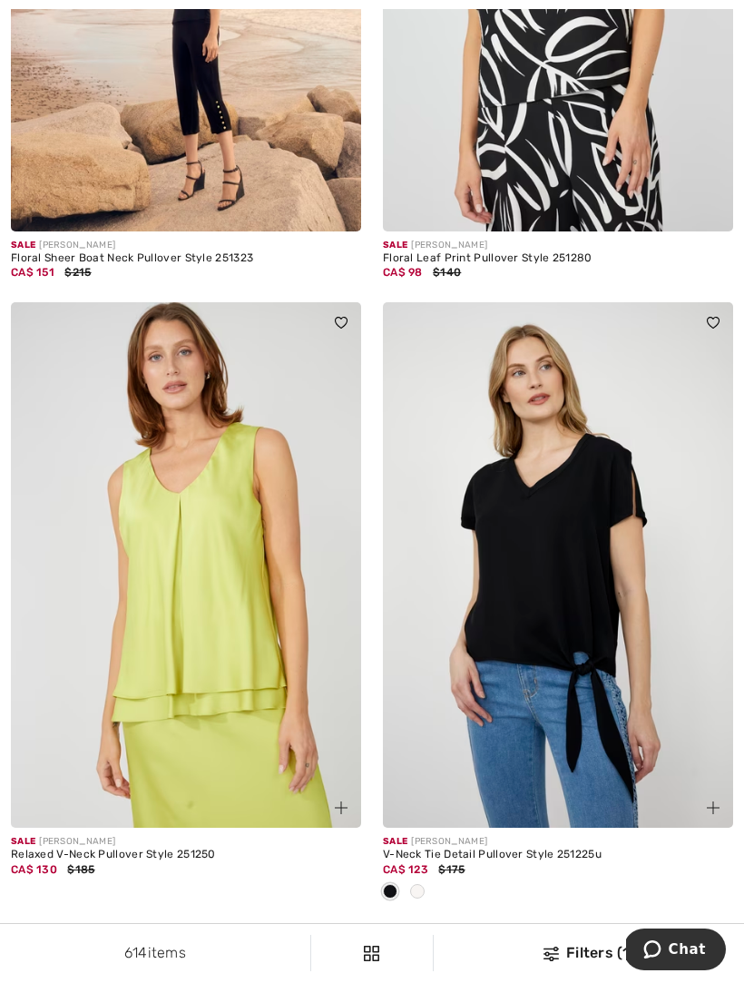
click at [565, 931] on link "10" at bounding box center [562, 943] width 56 height 24
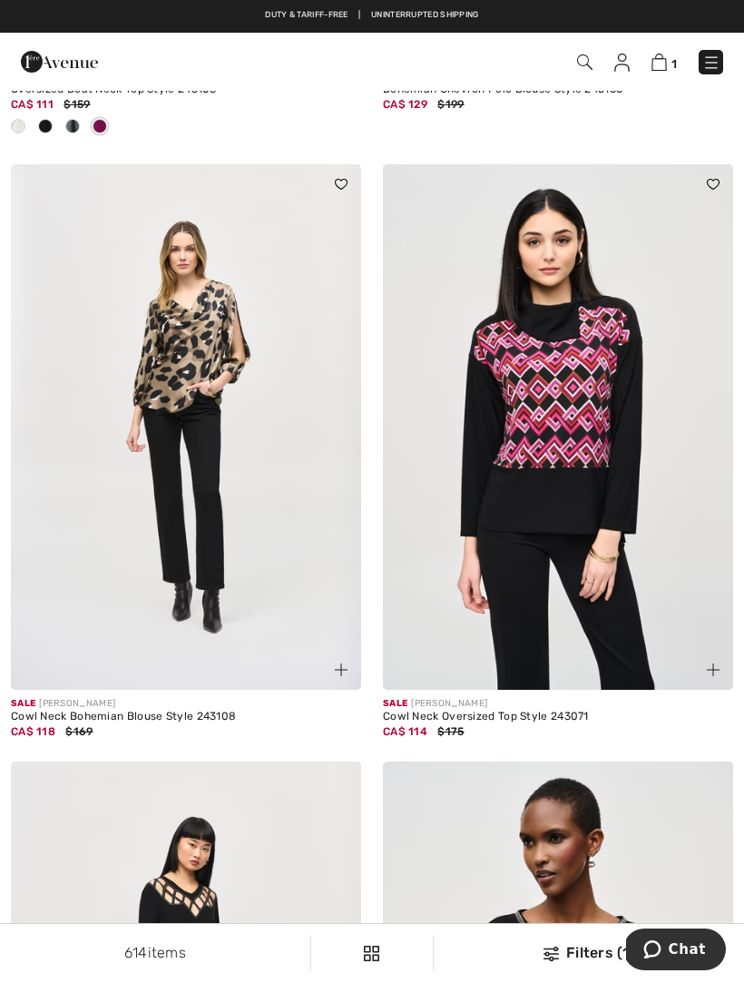
scroll to position [10138, 0]
